Goal: Information Seeking & Learning: Learn about a topic

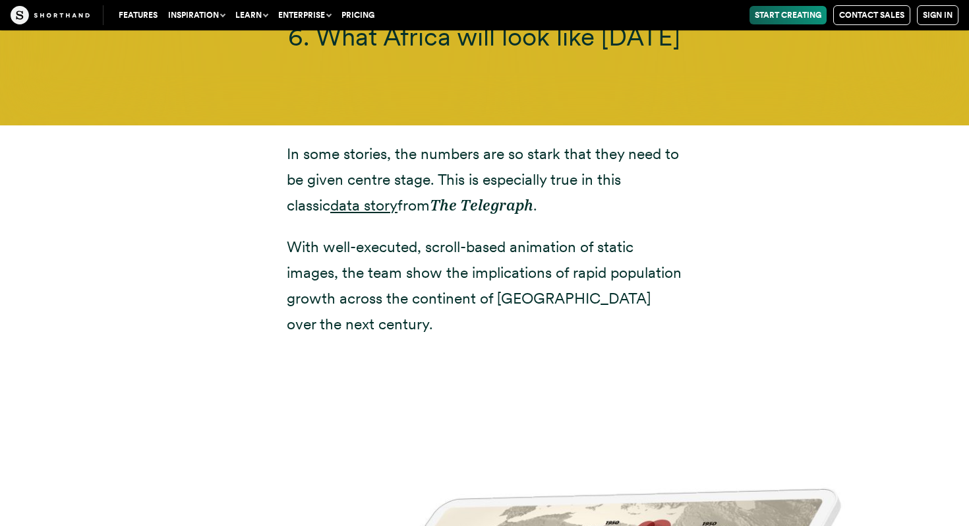
scroll to position [12173, 0]
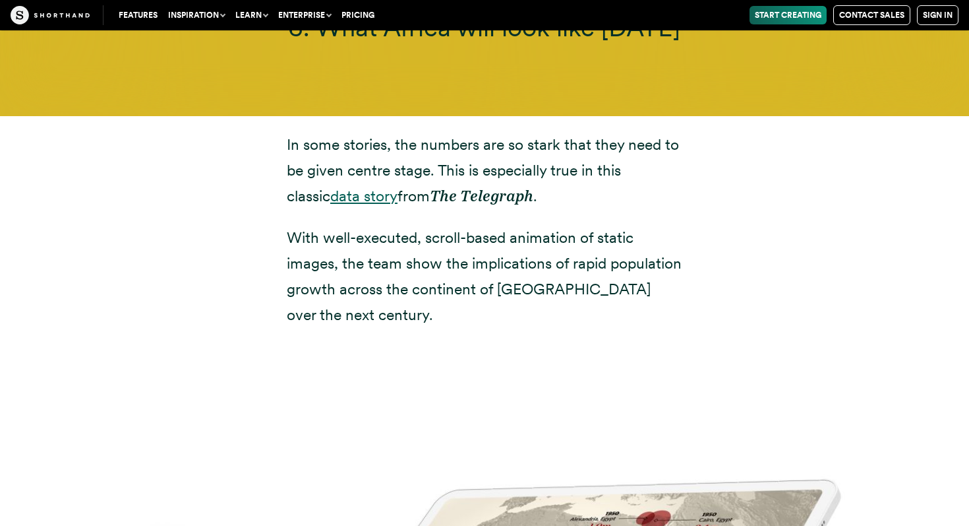
click at [330, 187] on link "data story" at bounding box center [363, 196] width 67 height 18
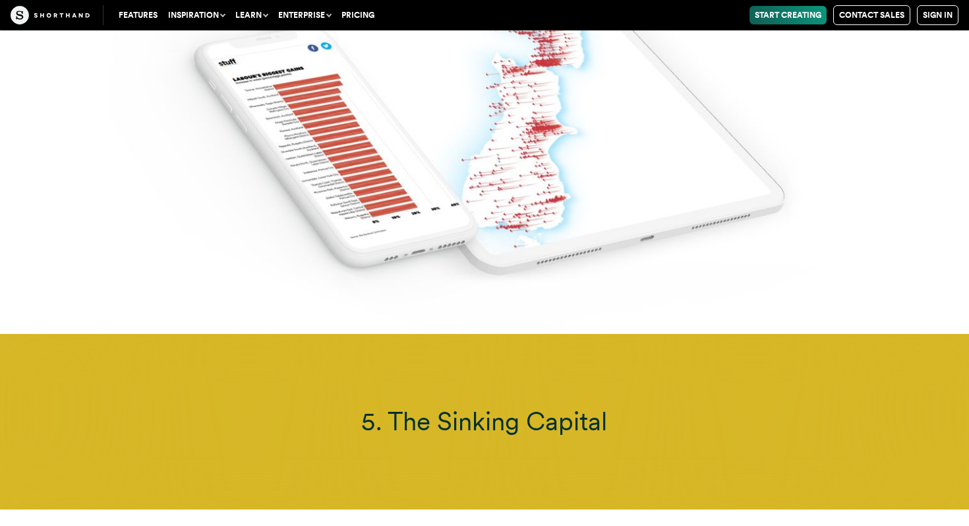
scroll to position [10764, 0]
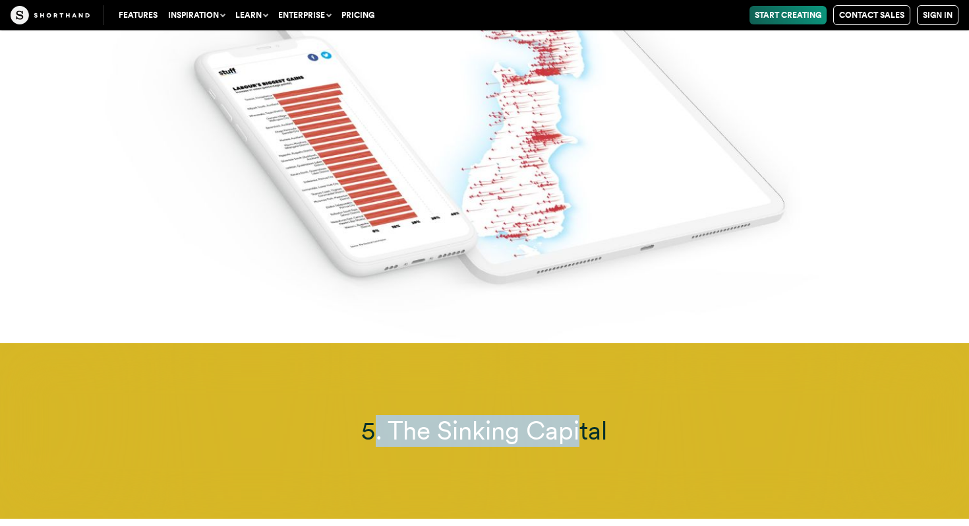
drag, startPoint x: 361, startPoint y: 365, endPoint x: 580, endPoint y: 391, distance: 219.8
click at [580, 415] on span "5. The Sinking Capital" at bounding box center [484, 430] width 246 height 31
drag, startPoint x: 626, startPoint y: 394, endPoint x: 266, endPoint y: 385, distance: 359.5
click at [266, 415] on h3 "5. The Sinking Capital" at bounding box center [484, 430] width 747 height 31
drag, startPoint x: 335, startPoint y: 300, endPoint x: 620, endPoint y: 418, distance: 308.4
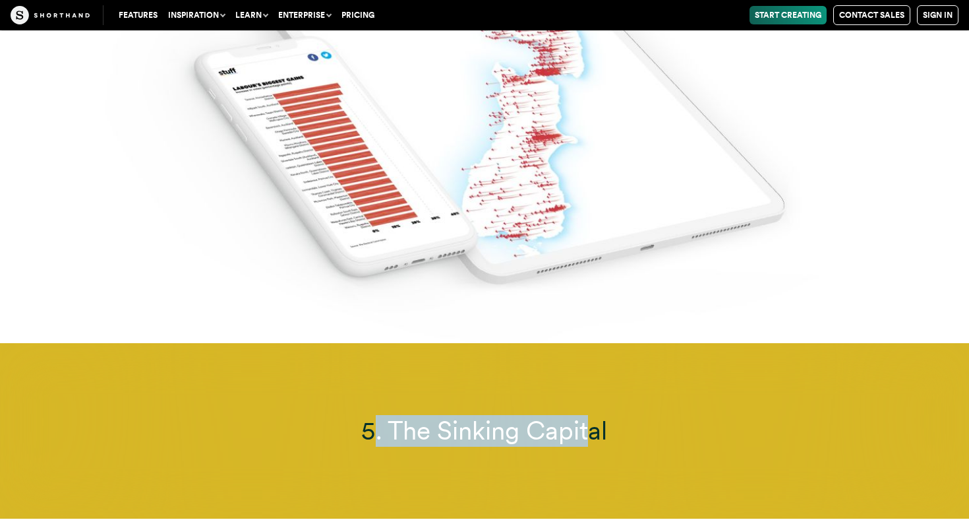
click at [621, 419] on div "5. The Sinking Capital" at bounding box center [484, 430] width 969 height 175
click at [620, 418] on div "5. The Sinking Capital" at bounding box center [484, 430] width 969 height 175
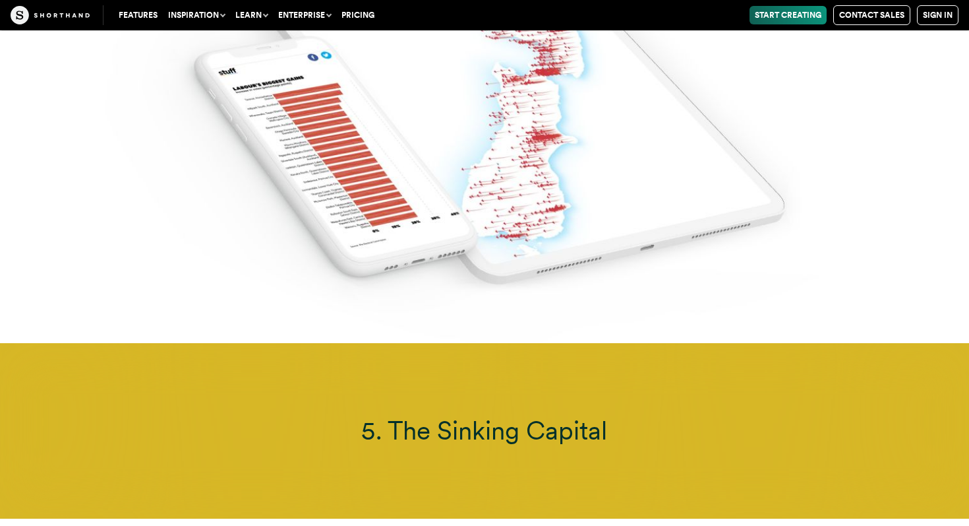
drag, startPoint x: 620, startPoint y: 419, endPoint x: 0, endPoint y: 163, distance: 670.9
click at [496, 247] on img at bounding box center [484, 81] width 969 height 526
click at [288, 448] on div "5. The Sinking Capital" at bounding box center [484, 430] width 969 height 175
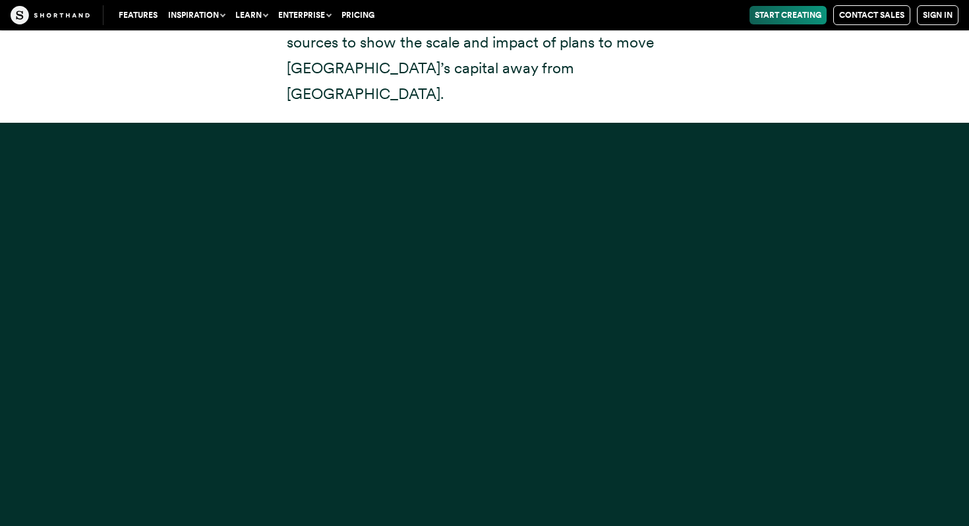
scroll to position [11454, 0]
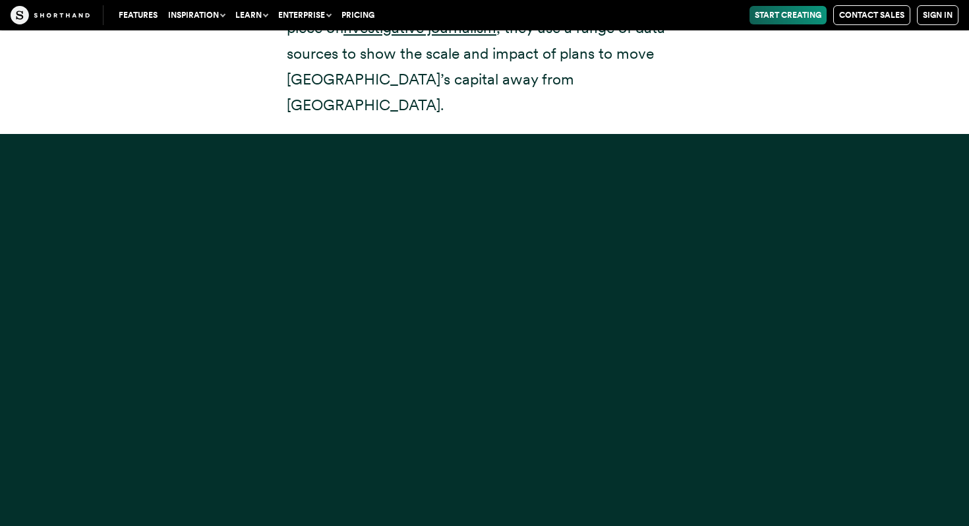
drag, startPoint x: 666, startPoint y: 383, endPoint x: 520, endPoint y: 349, distance: 150.4
click at [520, 349] on div at bounding box center [484, 397] width 969 height 526
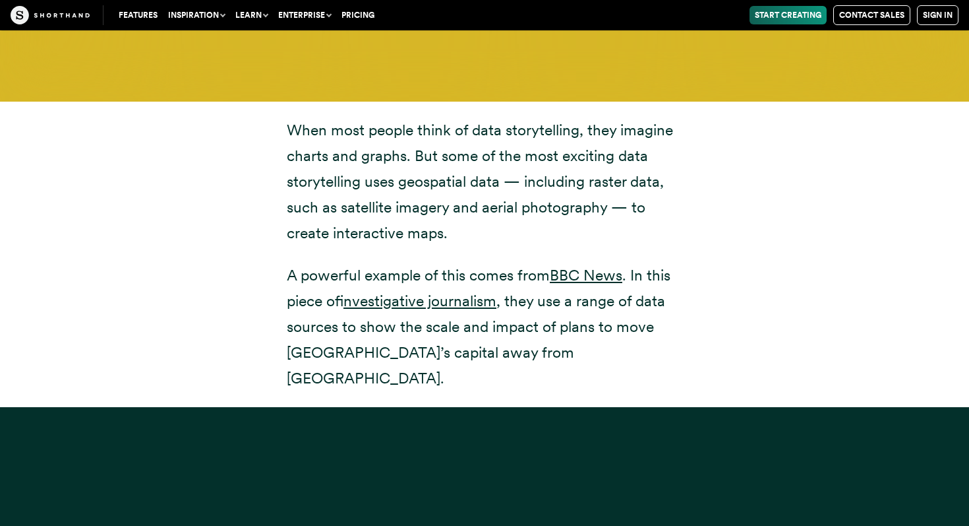
scroll to position [11210, 0]
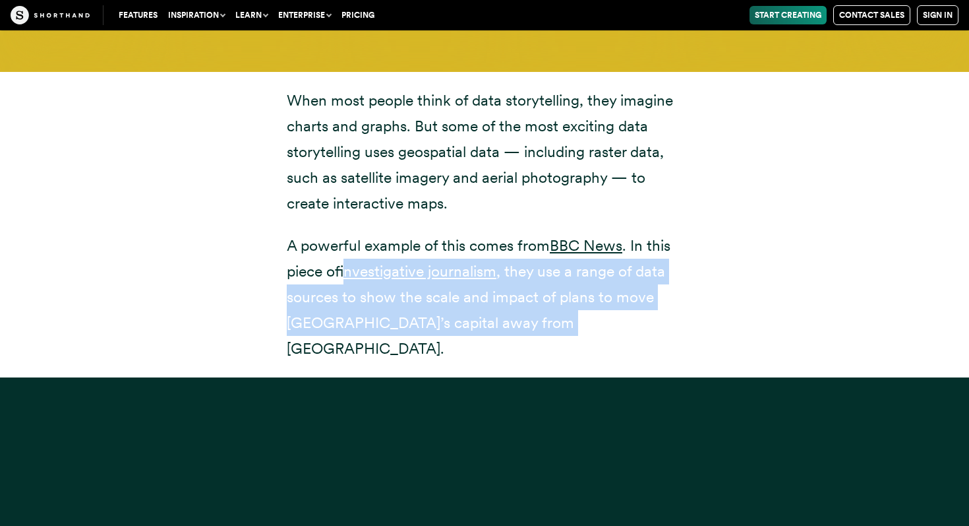
drag, startPoint x: 471, startPoint y: 284, endPoint x: 346, endPoint y: 226, distance: 138.1
click at [346, 225] on div "When most people think of data storytelling, they imagine charts and graphs. Bu…" at bounding box center [484, 224] width 448 height 305
click at [281, 275] on div "When most people think of data storytelling, they imagine charts and graphs. Bu…" at bounding box center [484, 225] width 448 height 274
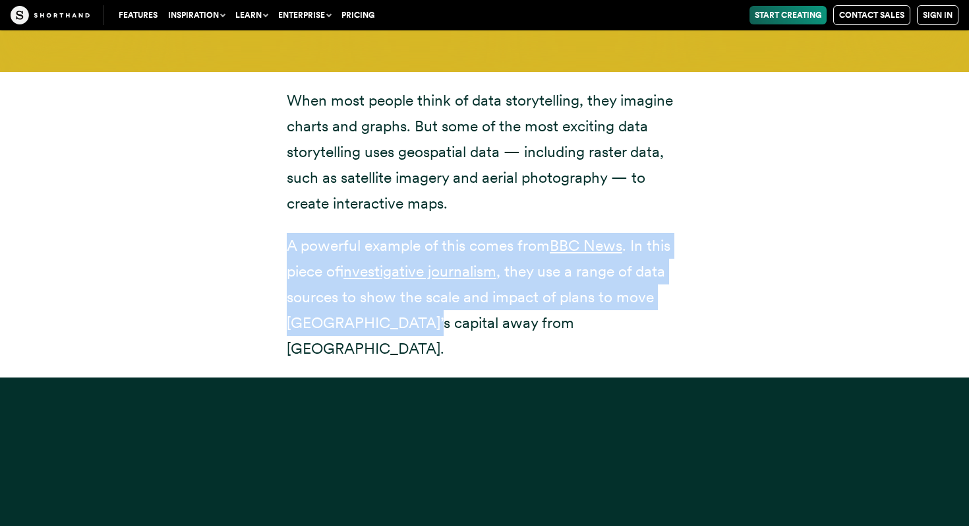
drag, startPoint x: 308, startPoint y: 179, endPoint x: 402, endPoint y: 268, distance: 128.8
click at [402, 268] on div "When most people think of data storytelling, they imagine charts and graphs. Bu…" at bounding box center [485, 225] width 396 height 274
click at [402, 268] on p "A powerful example of this comes from BBC News . In this piece of investigative…" at bounding box center [485, 297] width 396 height 129
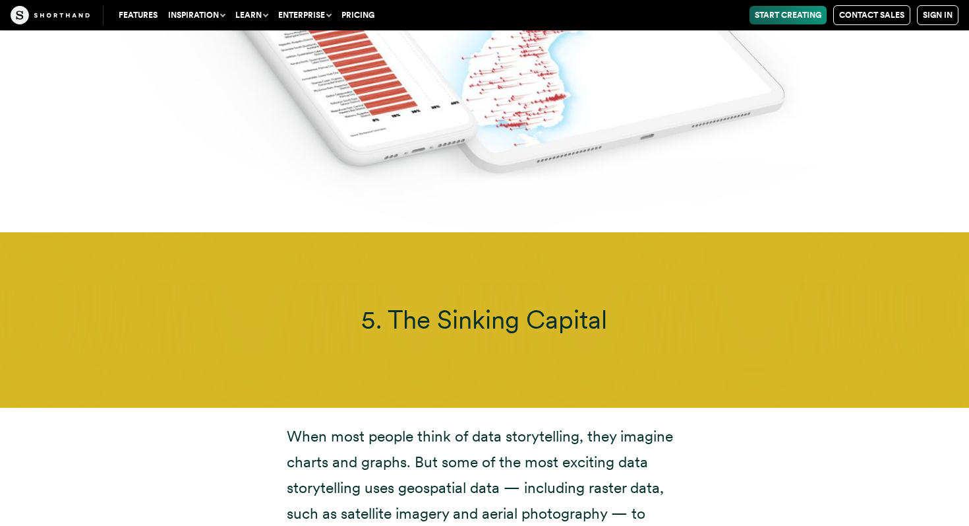
scroll to position [10877, 0]
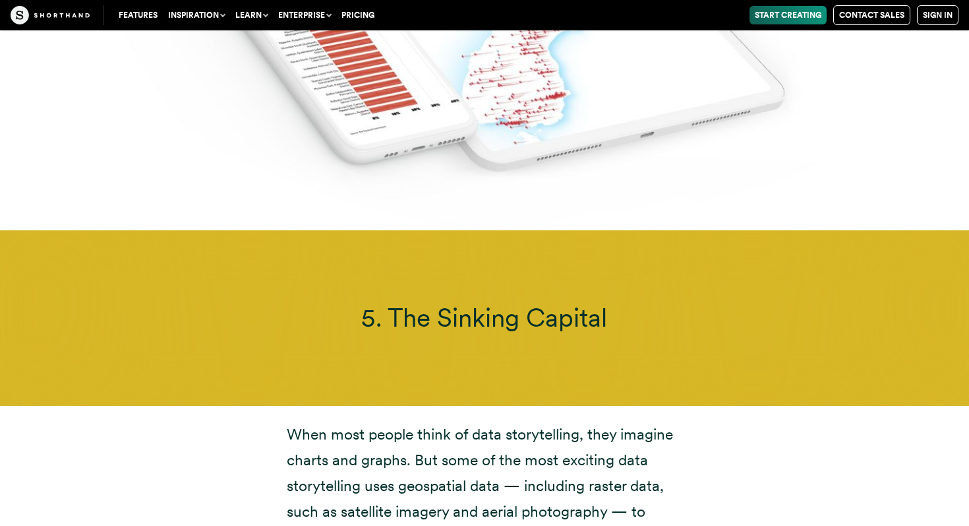
click at [410, 299] on div "5. The Sinking Capital" at bounding box center [484, 317] width 969 height 175
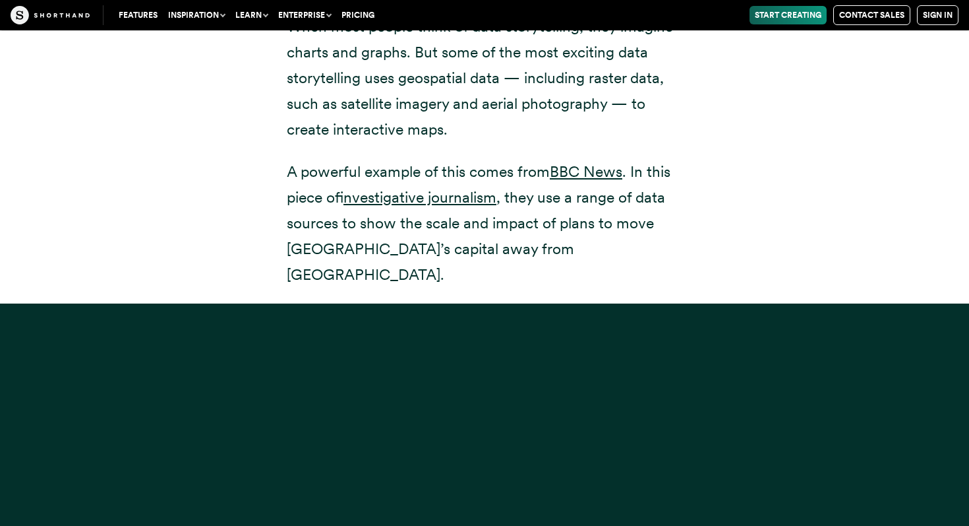
scroll to position [11359, 0]
